Goal: Transaction & Acquisition: Purchase product/service

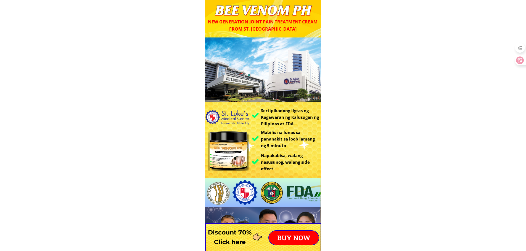
click at [288, 231] on div "BUY NOW" at bounding box center [293, 238] width 51 height 15
click at [289, 233] on p "BUY NOW" at bounding box center [294, 238] width 50 height 14
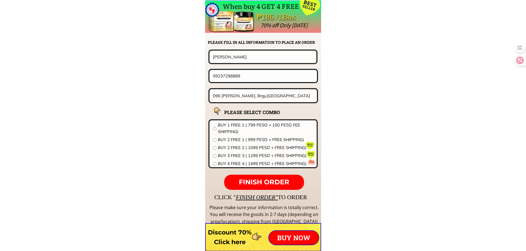
scroll to position [4328, 0]
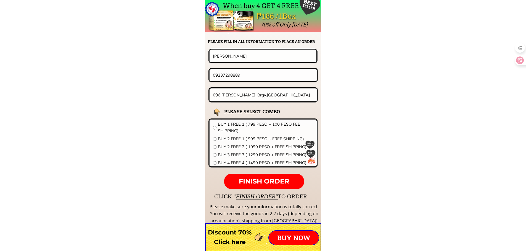
drag, startPoint x: 245, startPoint y: 54, endPoint x: 168, endPoint y: 56, distance: 77.0
paste input "Amelita H. Avenido"
type input "Amelita H. Avenido"
click at [253, 72] on input "09237298889" at bounding box center [262, 75] width 103 height 12
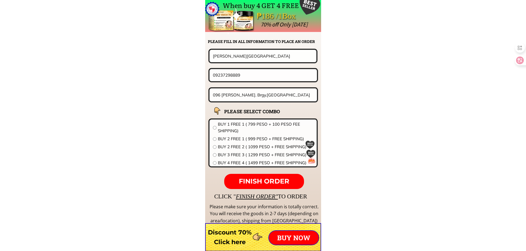
paste input "15 933 0953"
type input "09159330953"
click at [238, 96] on input "096 steve st. Brgy.Commonwealth Quezon city" at bounding box center [263, 95] width 104 height 13
paste input "103 Centro Street,Brgy. Guyong, Sta Maria Bulacan"
type input "103 Centro Street,Brgy. Guyong, Sta Maria Bulacan"
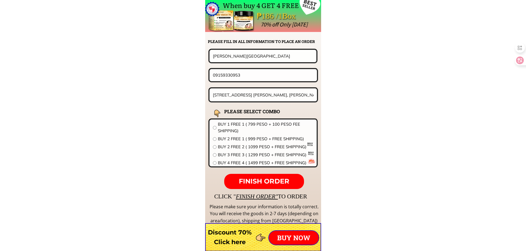
click at [253, 164] on span "BUY 4 FREE 4 ( 1499 PESO + FREE SHIPPING)" at bounding box center [265, 163] width 95 height 7
radio input "true"
click at [250, 175] on p "FINISH ORDER" at bounding box center [263, 181] width 79 height 15
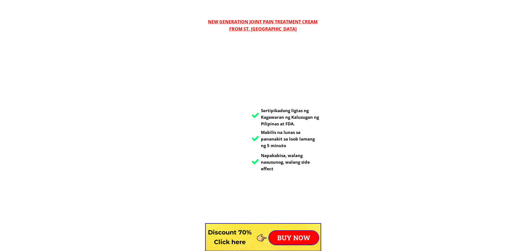
scroll to position [4328, 0]
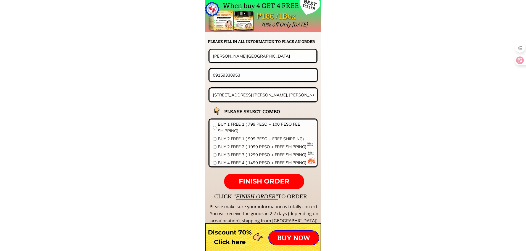
drag, startPoint x: 261, startPoint y: 75, endPoint x: 86, endPoint y: 64, distance: 175.0
paste input "7 707 9346"
type input "09177079346"
click at [252, 54] on input "Amelita H. Avenido" at bounding box center [262, 56] width 103 height 12
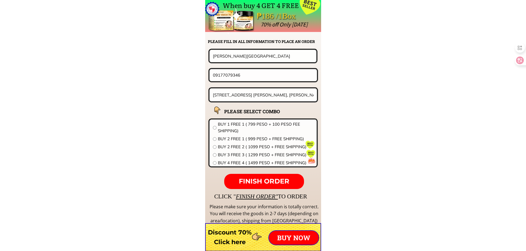
paste input "Erlinda Estanisla"
type input "[PERSON_NAME]"
drag, startPoint x: 256, startPoint y: 83, endPoint x: 255, endPoint y: 92, distance: 9.2
click at [256, 83] on form "FINISH ORDER Erlinda Estanislao 09177079346 103 Centro Street,Brgy. Guyong, Sta…" at bounding box center [228, 119] width 179 height 140
click at [255, 92] on input "103 Centro Street,Brgy. Guyong, Sta Maria Bulacan" at bounding box center [263, 95] width 104 height 13
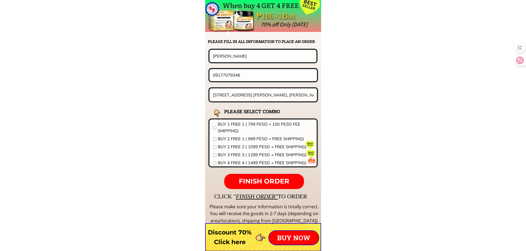
paste input "2 Enders st Filinvest East Homes Marcos Highway besides McDonald's"
type input "2 Enders st Filinvest East Homes Marcos Highway besides McDonald's"
click at [234, 138] on span "BUY 2 FREE 1 ( 999 PESO + FREE SHIPPING)" at bounding box center [265, 139] width 95 height 7
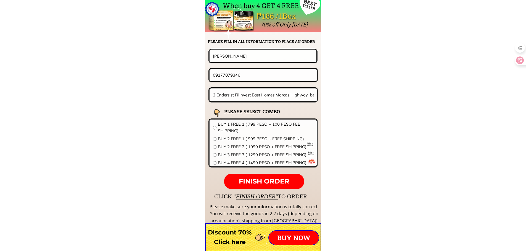
radio input "true"
click at [270, 182] on span "FINISH ORDER" at bounding box center [264, 181] width 50 height 8
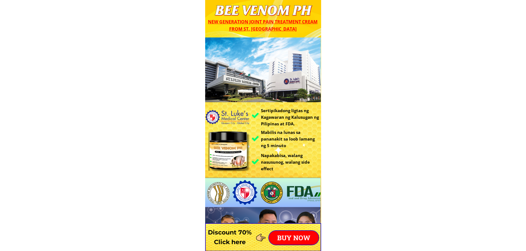
click at [296, 232] on p "BUY NOW" at bounding box center [294, 238] width 50 height 14
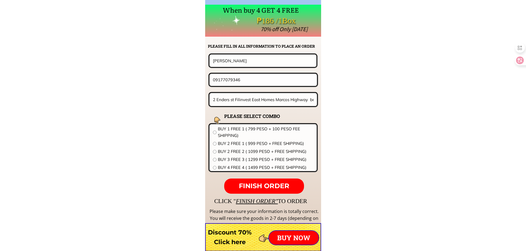
scroll to position [4328, 0]
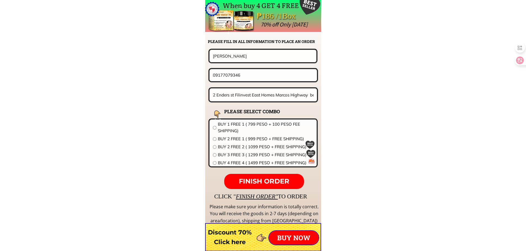
click at [261, 96] on input "2 Enders st Filinvest East Homes Marcos Highway besides McDonald's" at bounding box center [263, 95] width 104 height 13
paste input "[STREET_ADDRESS] De la [PERSON_NAME][GEOGRAPHIC_DATA]"
type input "[STREET_ADDRESS] De la [PERSON_NAME][GEOGRAPHIC_DATA]"
drag, startPoint x: 266, startPoint y: 75, endPoint x: 154, endPoint y: 76, distance: 111.4
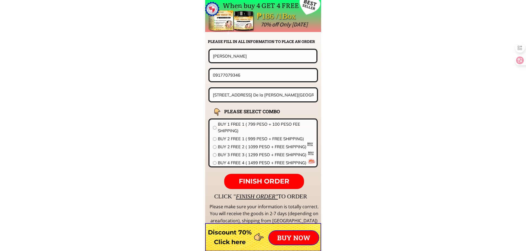
paste input "1395824"
type input "09171395824"
click at [241, 127] on span "BUY 1 FREE 1 ( 799 PESO + 100 PESO FEE SHIPPING)" at bounding box center [265, 127] width 95 height 13
radio input "true"
click at [247, 56] on input "[PERSON_NAME]" at bounding box center [262, 56] width 103 height 12
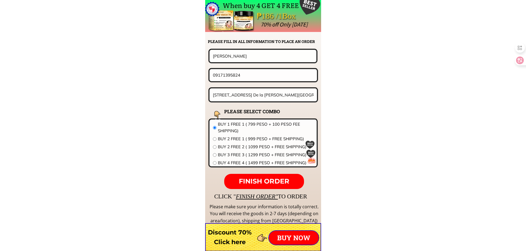
paste input "[PERSON_NAME]"
type input "[PERSON_NAME]"
click at [296, 241] on p "BUY NOW" at bounding box center [294, 238] width 50 height 14
click at [284, 177] on p "FINISH ORDER" at bounding box center [263, 181] width 79 height 15
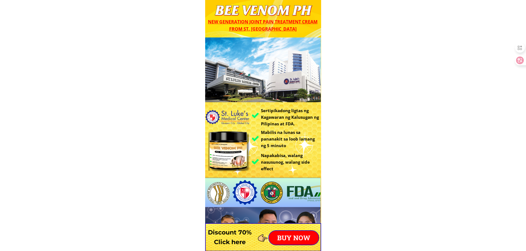
click at [291, 230] on div at bounding box center [263, 237] width 116 height 28
click at [293, 236] on p "BUY NOW" at bounding box center [294, 238] width 50 height 14
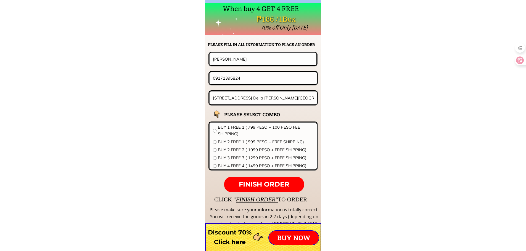
scroll to position [4328, 0]
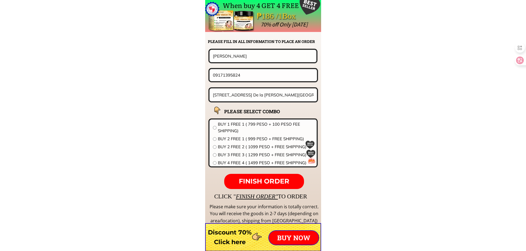
drag, startPoint x: 258, startPoint y: 57, endPoint x: 139, endPoint y: 54, distance: 118.9
paste input "Engracia A . Mananghaya"
type input "Engracia A . Mananghaya"
click at [265, 74] on input "09171395824" at bounding box center [262, 75] width 103 height 12
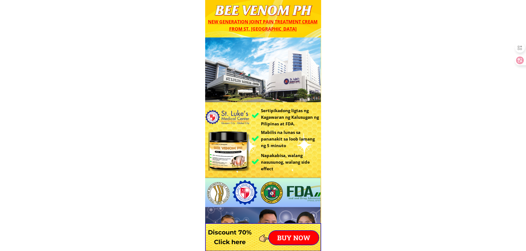
click at [297, 236] on p "BUY NOW" at bounding box center [294, 238] width 50 height 14
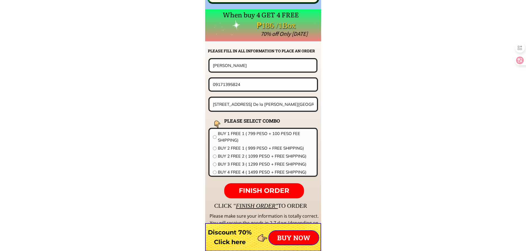
scroll to position [4328, 0]
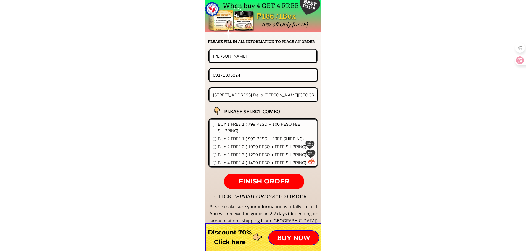
drag, startPoint x: 217, startPoint y: 55, endPoint x: 140, endPoint y: 50, distance: 76.8
paste input "Nonita dela pena"
type input "Nonita dela pena"
drag, startPoint x: 272, startPoint y: 79, endPoint x: 147, endPoint y: 76, distance: 125.3
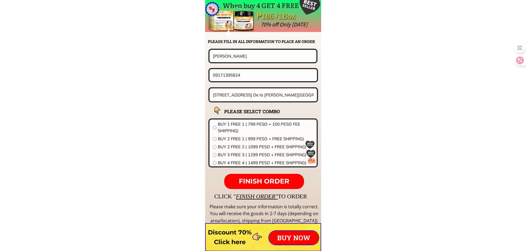
paste input "9561296732"
type input "09561296732"
click at [260, 95] on input "84 Mabini st. De la Paz Binan City" at bounding box center [263, 95] width 104 height 13
paste input "Public market Baganga Davao Oriental"
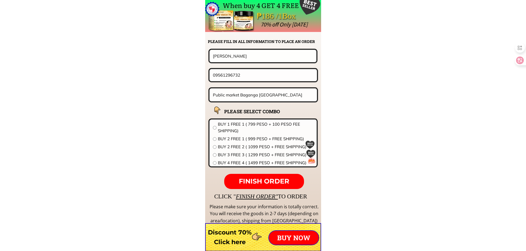
type input "Public market Baganga Davao Oriental"
click at [221, 147] on span "BUY 2 FREE 2 ( 1099 PESO + FREE SHIPPING)" at bounding box center [265, 147] width 95 height 7
radio input "true"
click at [263, 177] on p "FINISH ORDER" at bounding box center [263, 181] width 79 height 15
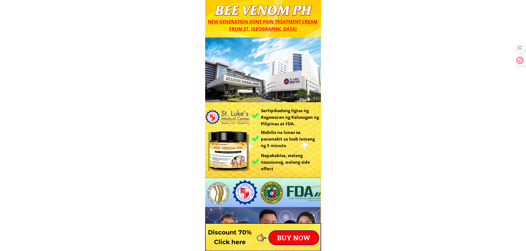
click at [290, 237] on p "BUY NOW" at bounding box center [294, 238] width 50 height 14
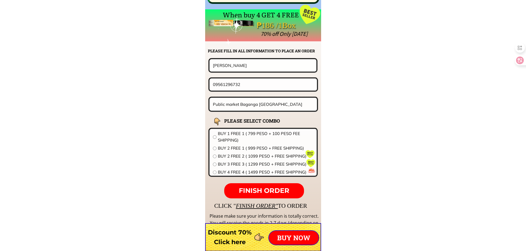
scroll to position [4328, 0]
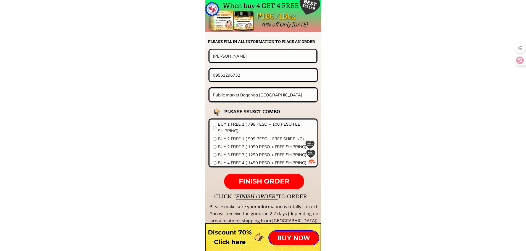
drag, startPoint x: 244, startPoint y: 74, endPoint x: 215, endPoint y: 76, distance: 29.0
click at [215, 76] on input "09561296732" at bounding box center [262, 75] width 103 height 12
paste input "09272722648"
paste input "tel"
type input "09272722648"
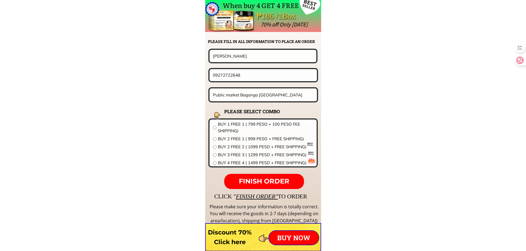
click at [251, 56] on input "Nonita dela pena" at bounding box center [262, 56] width 103 height 12
paste input "Helen Arturo"
type input "Helen Arturo"
drag, startPoint x: 248, startPoint y: 71, endPoint x: 215, endPoint y: 76, distance: 33.2
click at [215, 76] on input "09272722648" at bounding box center [262, 75] width 103 height 12
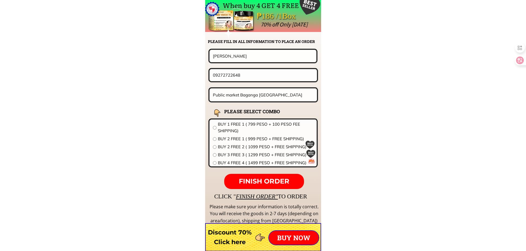
click at [244, 96] on input "Public market Baganga Davao Oriental" at bounding box center [263, 95] width 104 height 13
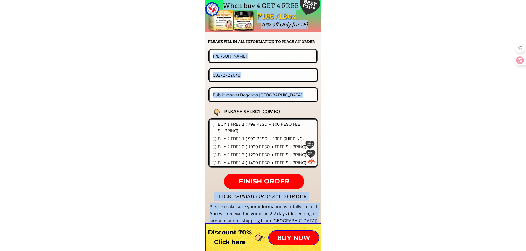
drag, startPoint x: 248, startPoint y: 114, endPoint x: 247, endPoint y: 146, distance: 31.2
click at [247, 146] on div "When buy 4 GET 4 FREE ₱186 /1Box 70% off Only today CLICK " FINISH ORDER" TO OR…" at bounding box center [263, 115] width 116 height 230
click at [278, 101] on input "Public market Baganga Davao Oriental" at bounding box center [263, 95] width 104 height 13
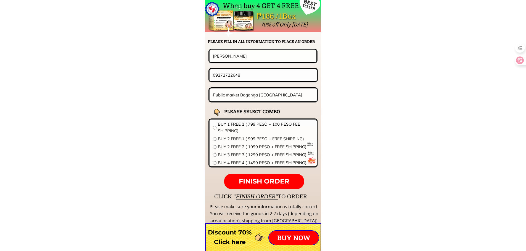
paste input "Blk 4 Lot 7 Concerto Harmony Homes 2 Brgy Maharlika San Pedro City Laguna"
type input "Blk 4 Lot 7 Concerto Harmony Homes 2 Brgy Maharlika San Pedro City Laguna"
click at [255, 164] on span "BUY 4 FREE 4 ( 1499 PESO + FREE SHIPPING)" at bounding box center [265, 163] width 95 height 7
radio input "true"
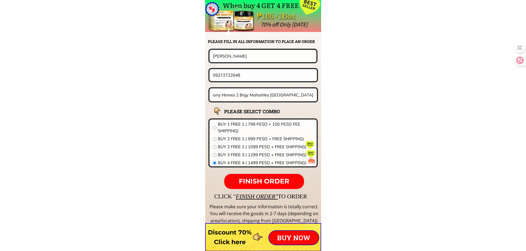
scroll to position [0, 0]
click at [261, 180] on span "FINISH ORDER" at bounding box center [264, 181] width 50 height 8
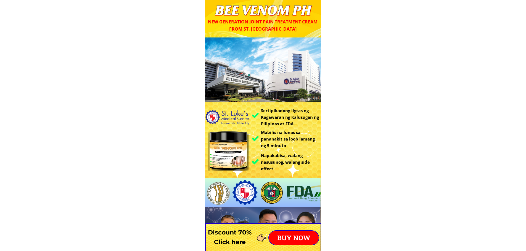
click at [286, 228] on div at bounding box center [263, 237] width 116 height 28
click at [294, 240] on p "BUY NOW" at bounding box center [294, 238] width 50 height 14
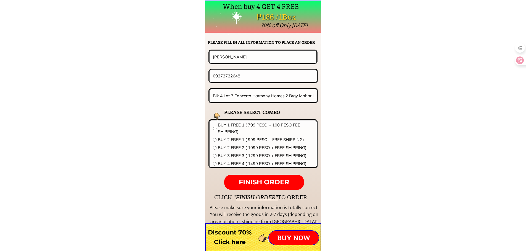
scroll to position [4328, 0]
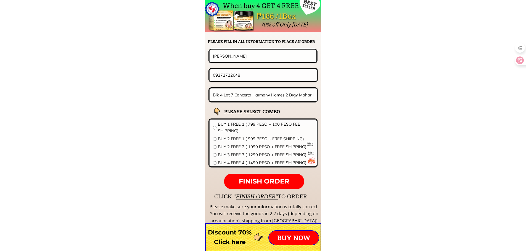
drag, startPoint x: 225, startPoint y: 78, endPoint x: 133, endPoint y: 80, distance: 91.9
paste input "0998 997 1368"
paste input "tel"
type input "09989971368"
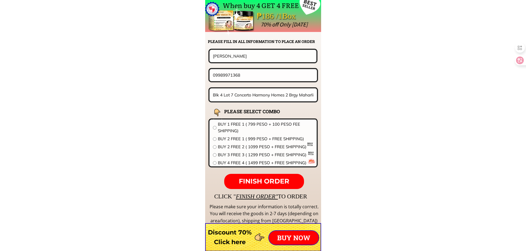
click at [241, 51] on input "Helen Arturo" at bounding box center [262, 56] width 103 height 12
paste input "ofelia de""
type input "[PERSON_NAME] de"
click at [239, 89] on input "Blk 4 Lot 7 Concerto Harmony Homes 2 Brgy Maharlika San Pedro City Laguna" at bounding box center [263, 95] width 104 height 13
paste input "160 leo st. Villarica subd. Caint"
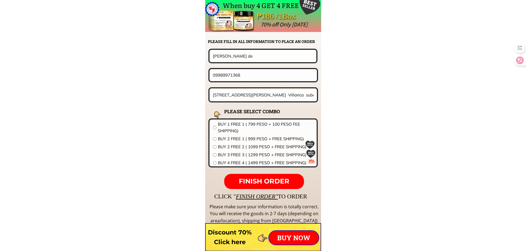
type input "[STREET_ADDRESS][PERSON_NAME] Villarica subd. [GEOGRAPHIC_DATA]"
click at [227, 151] on div "BUY 1 FREE 1 ( 799 PESO + 100 PESO FEE SHIPPING) BUY 2 FREE 1 ( 999 PESO + FREE…" at bounding box center [263, 144] width 100 height 47
click at [240, 157] on span "BUY 3 FREE 3 ( 1299 PESO + FREE SHIPPING)" at bounding box center [265, 155] width 95 height 7
radio input "true"
click at [250, 174] on form "FINISH ORDER ofelia de 09989971368 160 leo st. Villarica subd. Cainta BEE VENOM…" at bounding box center [228, 119] width 179 height 140
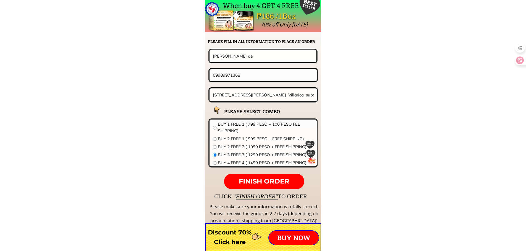
click at [254, 180] on span "FINISH ORDER" at bounding box center [264, 181] width 50 height 8
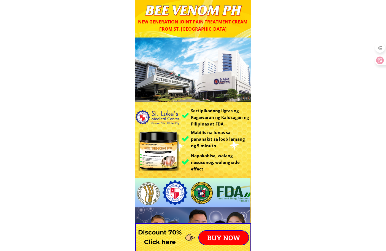
click at [229, 233] on p "BUY NOW" at bounding box center [224, 238] width 50 height 14
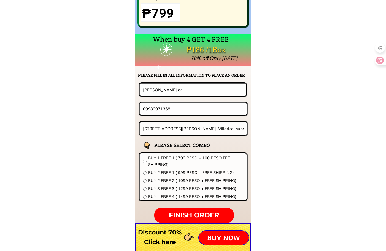
scroll to position [4328, 0]
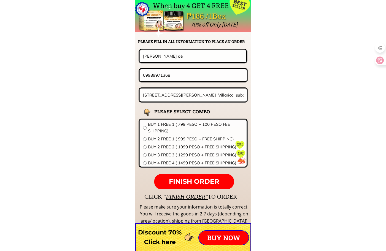
drag, startPoint x: 119, startPoint y: 56, endPoint x: 107, endPoint y: 58, distance: 11.6
paste input "[PERSON_NAME]"
type input "[PERSON_NAME]"
drag, startPoint x: 189, startPoint y: 72, endPoint x: 67, endPoint y: 72, distance: 122.2
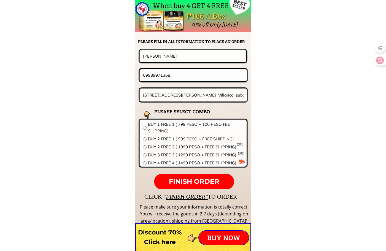
paste input "108898443"
type input "09108898443"
click at [199, 100] on input "[STREET_ADDRESS][PERSON_NAME] Villarica subd. [GEOGRAPHIC_DATA]" at bounding box center [194, 95] width 104 height 13
paste input "block 34 cottege 2 brgy addition hills [GEOGRAPHIC_DATA]"
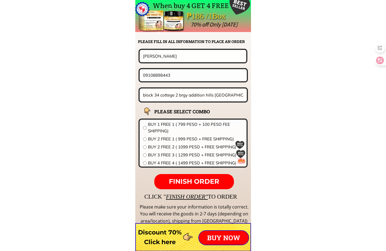
scroll to position [0, 4]
type input "block 34 cottege 2 brgy addition hills [GEOGRAPHIC_DATA]"
click at [175, 147] on span "BUY 2 FREE 2 ( 1099 PESO + FREE SHIPPING)" at bounding box center [195, 147] width 95 height 7
radio input "true"
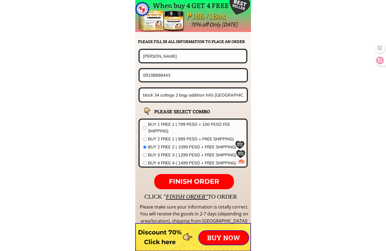
click at [199, 181] on span "FINISH ORDER" at bounding box center [194, 181] width 50 height 8
